Goal: Task Accomplishment & Management: Complete application form

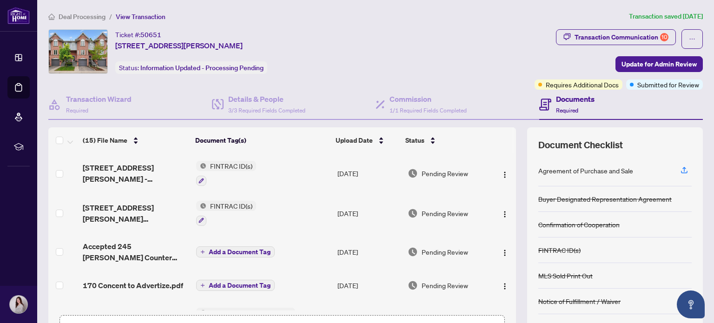
scroll to position [213, 0]
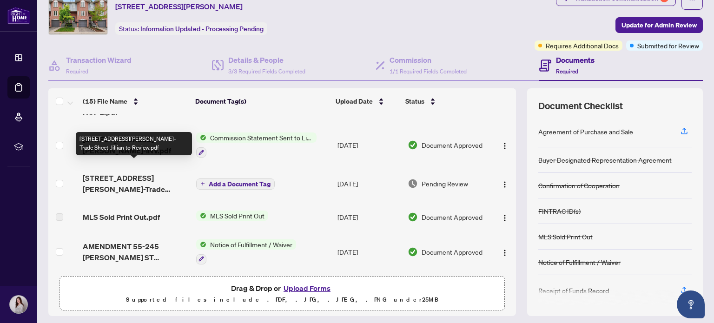
click at [147, 175] on span "[STREET_ADDRESS][PERSON_NAME]-Trade Sheet-Jillian to Review.pdf" at bounding box center [135, 183] width 105 height 22
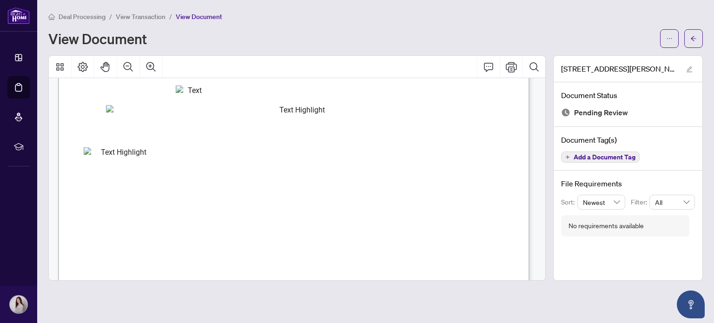
scroll to position [211, 0]
click at [671, 37] on icon "ellipsis" at bounding box center [669, 38] width 7 height 7
click at [627, 59] on span "Download" at bounding box center [635, 58] width 71 height 10
click at [144, 17] on span "View Transaction" at bounding box center [141, 17] width 50 height 8
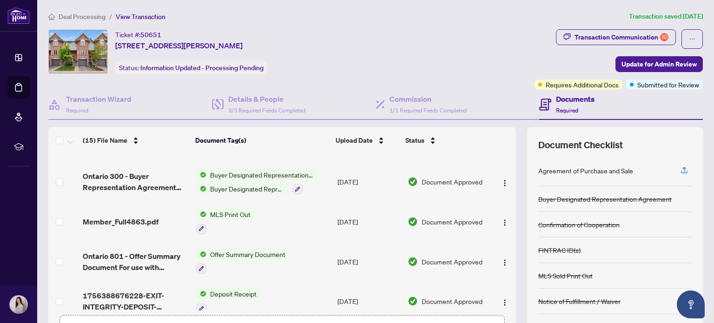
scroll to position [65, 0]
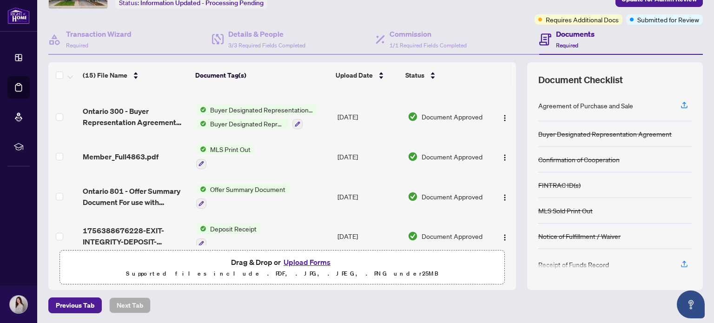
click at [308, 259] on button "Upload Forms" at bounding box center [307, 262] width 52 height 12
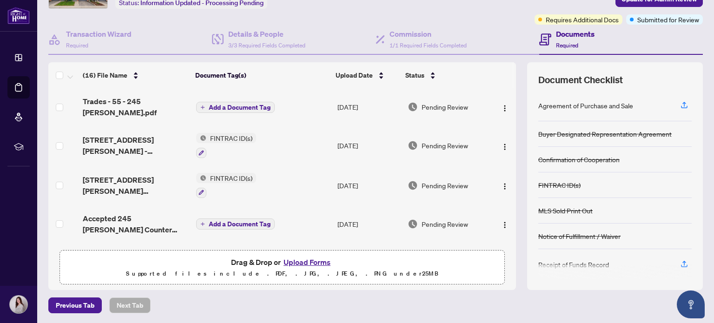
scroll to position [0, 0]
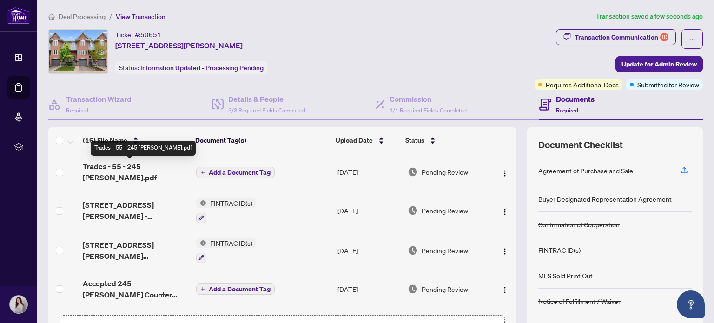
click at [155, 167] on span "Trades - 55 - 245 [PERSON_NAME].pdf" at bounding box center [135, 172] width 105 height 22
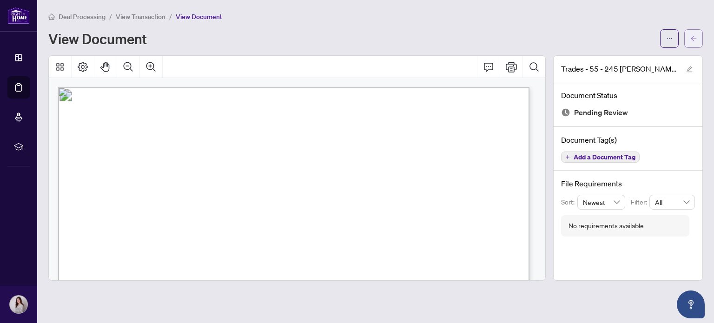
click at [696, 41] on icon "arrow-left" at bounding box center [693, 38] width 7 height 7
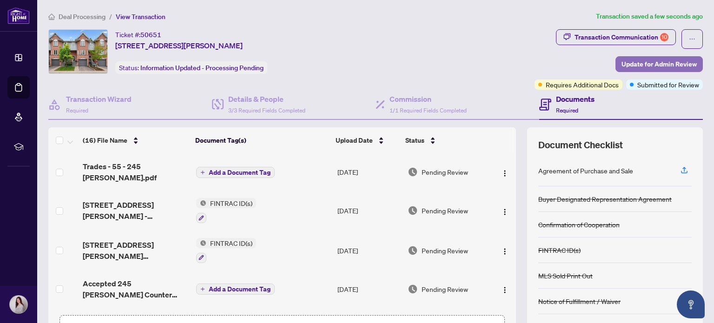
click at [638, 59] on span "Update for Admin Review" at bounding box center [658, 64] width 75 height 15
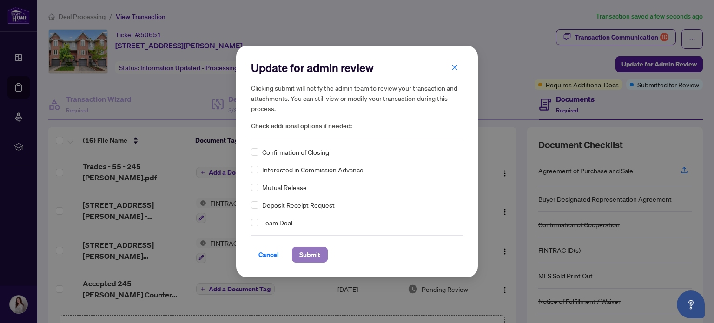
click at [312, 251] on span "Submit" at bounding box center [309, 254] width 21 height 15
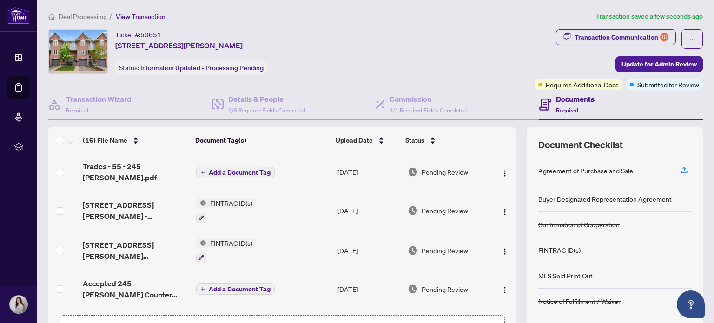
click at [254, 150] on th "Document Tag(s)" at bounding box center [261, 140] width 141 height 26
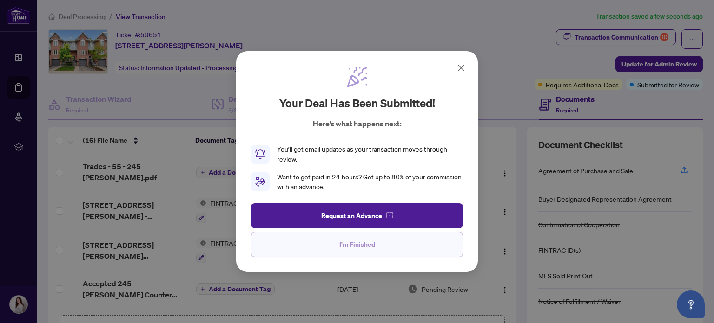
click at [371, 247] on span "I'm Finished" at bounding box center [357, 244] width 36 height 15
